Goal: Information Seeking & Learning: Learn about a topic

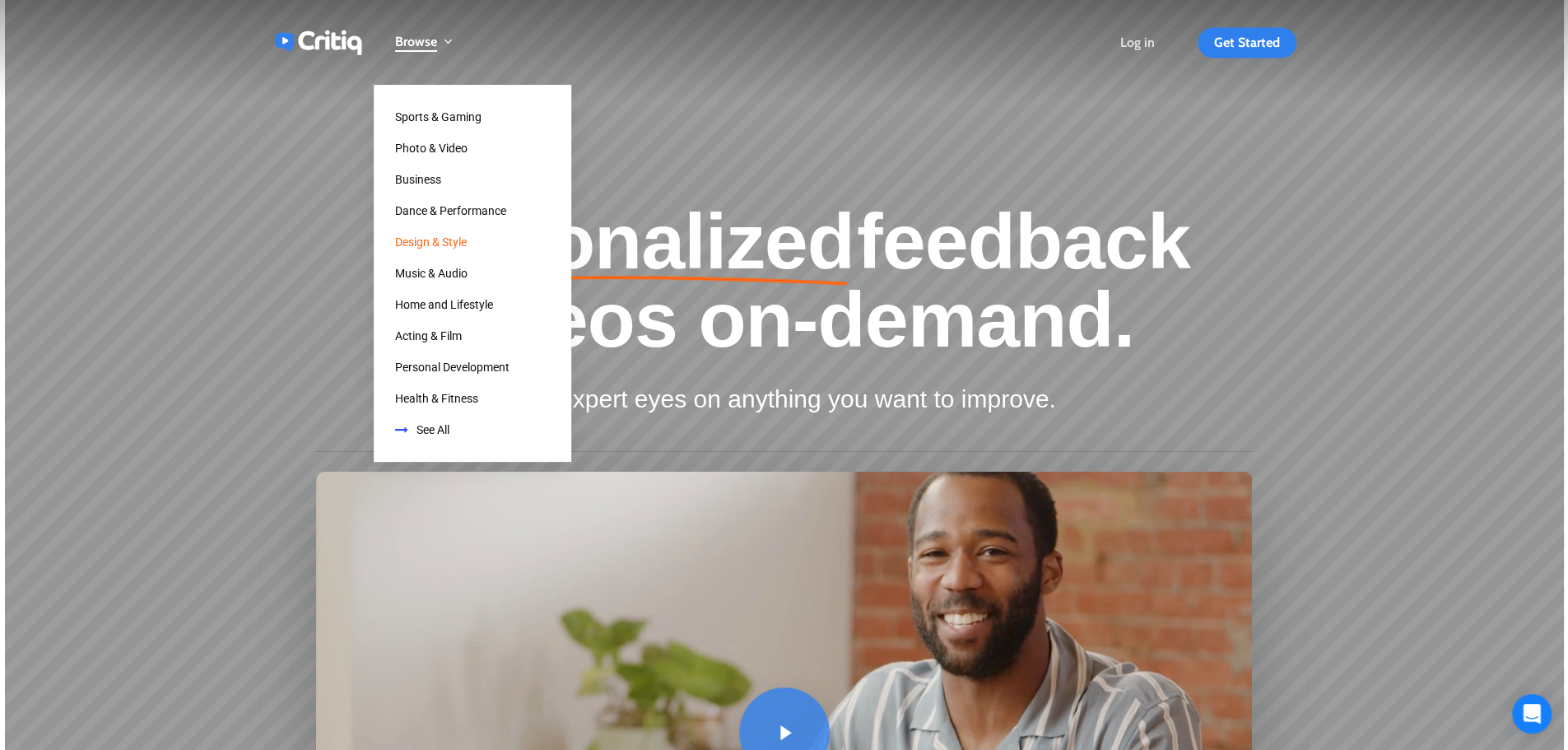
click at [450, 244] on span "Design & Style" at bounding box center [431, 243] width 71 height 14
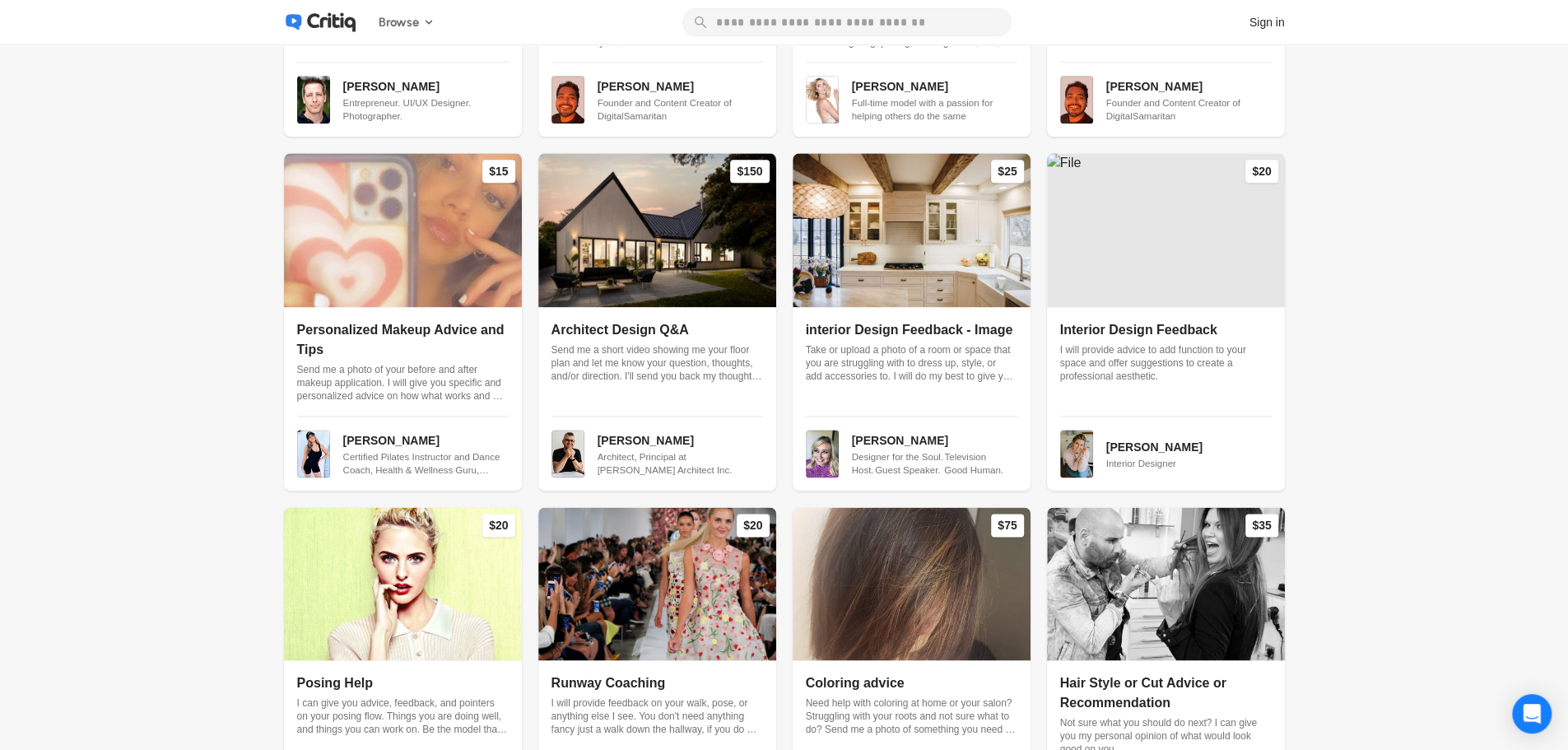
scroll to position [1368, 0]
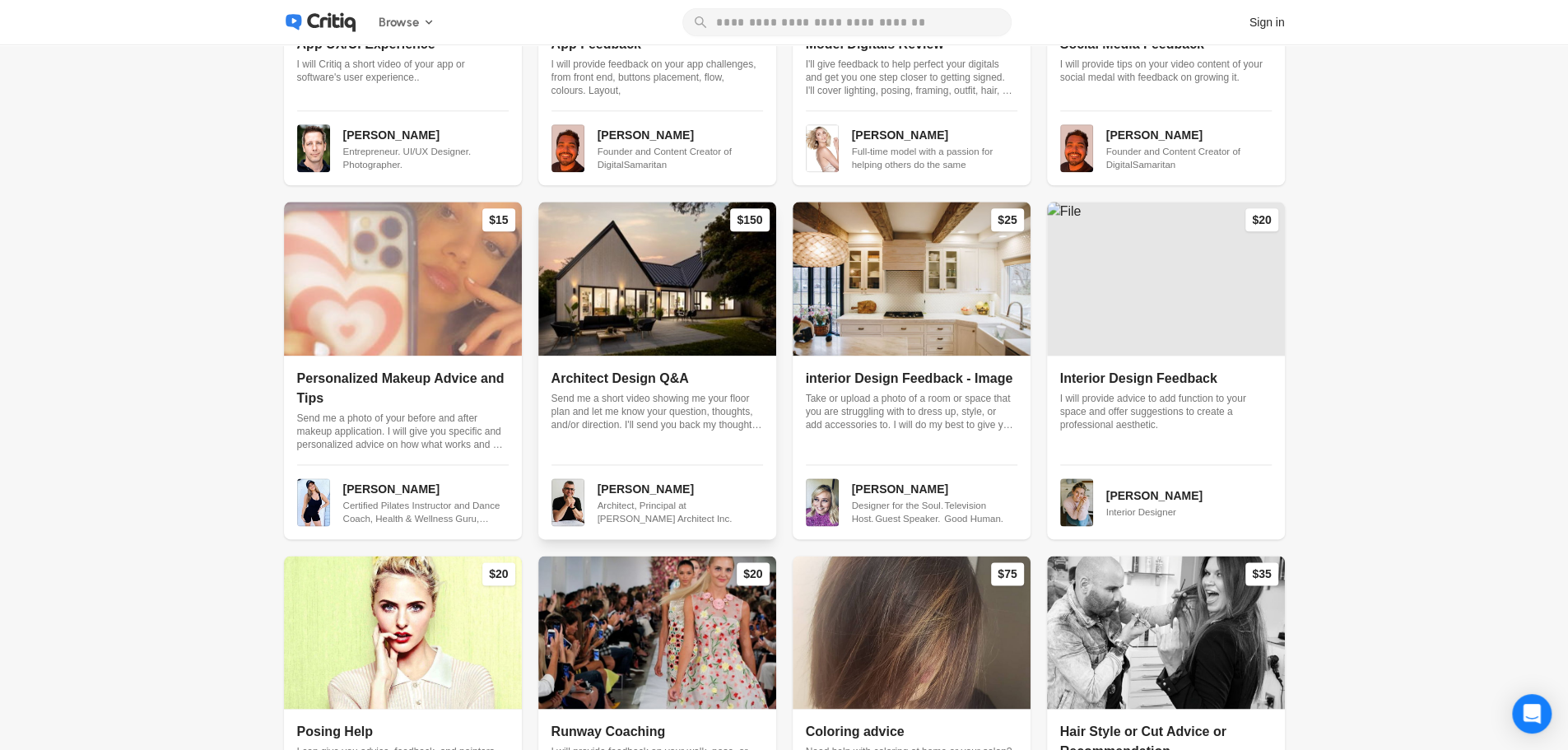
click at [700, 269] on img at bounding box center [657, 278] width 237 height 153
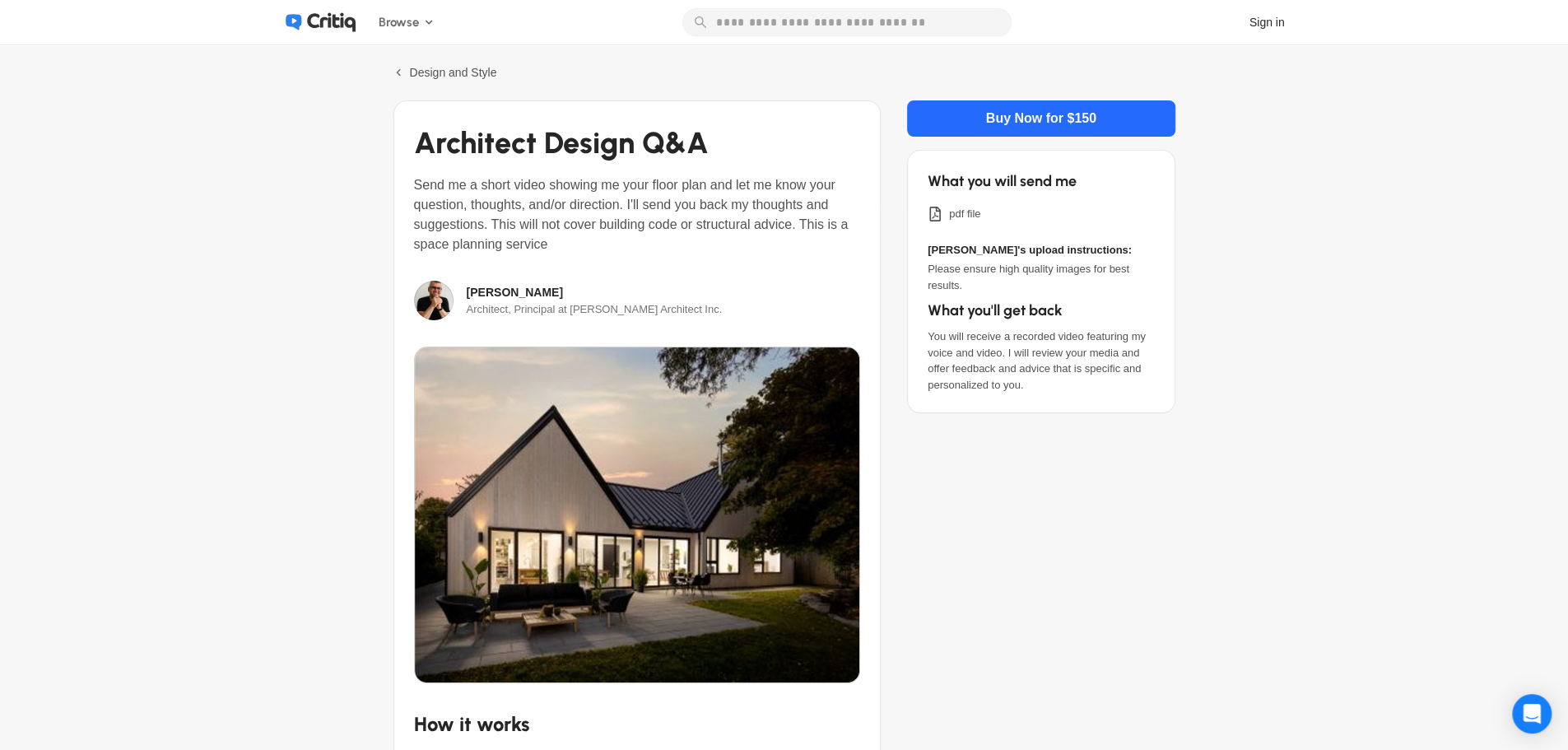
click at [343, 15] on icon at bounding box center [331, 22] width 48 height 20
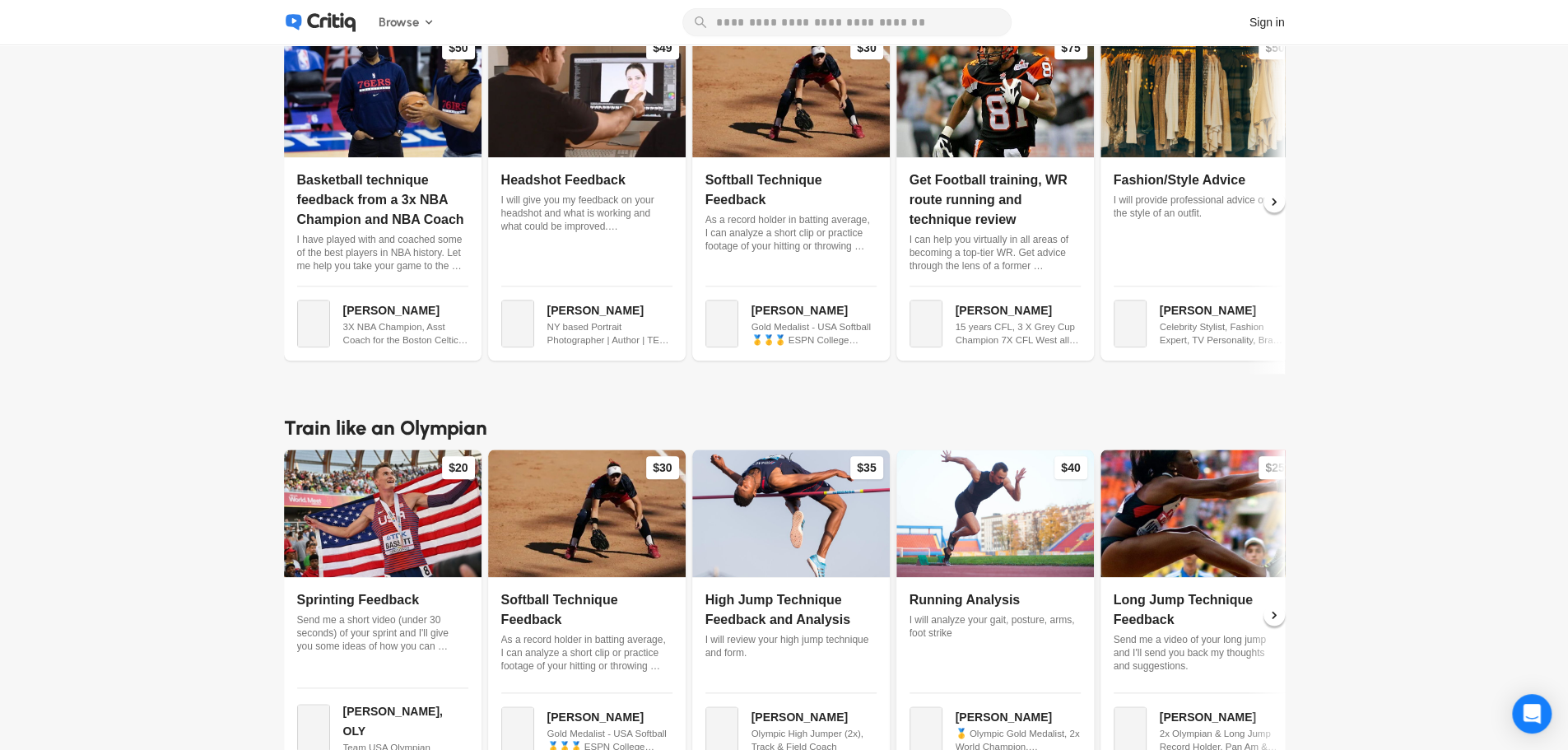
scroll to position [747, 0]
